Goal: Book appointment/travel/reservation

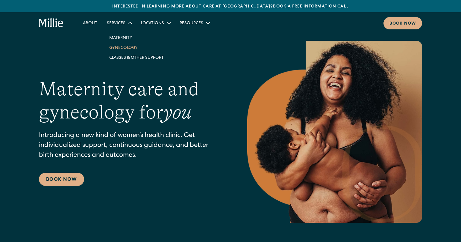
click at [117, 49] on link "Gynecology" at bounding box center [136, 48] width 64 height 10
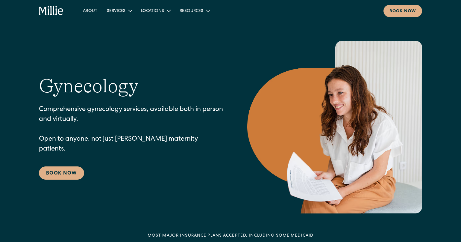
scroll to position [34, 0]
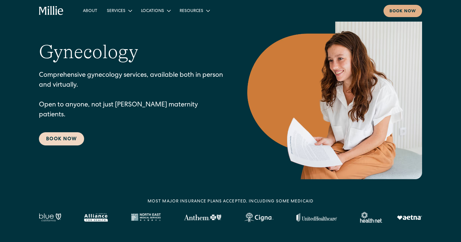
click at [77, 132] on link "Book Now" at bounding box center [61, 138] width 45 height 13
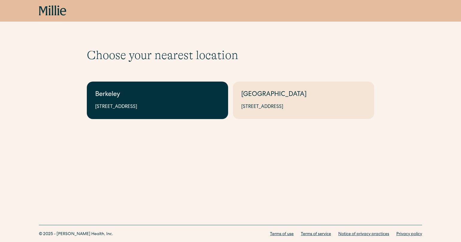
click at [161, 100] on link "Berkeley 2999 Regent St, Suite 524, Berkeley, CA 94705" at bounding box center [157, 99] width 141 height 37
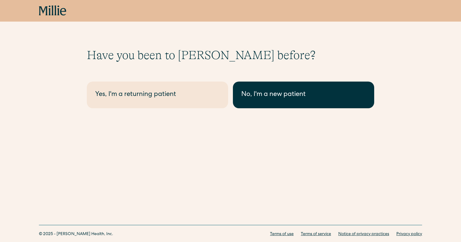
click at [244, 97] on div "No, I'm a new patient" at bounding box center [303, 95] width 125 height 10
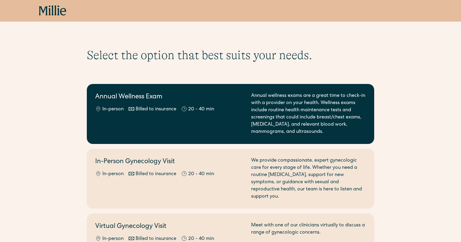
click at [199, 127] on div "Annual Wellness Exam In-person Billed to insurance 20 - 40 min" at bounding box center [169, 113] width 149 height 43
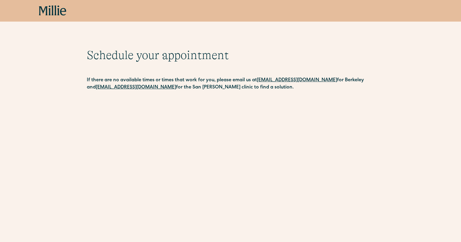
click at [55, 11] on icon at bounding box center [53, 10] width 28 height 11
